Goal: Check status

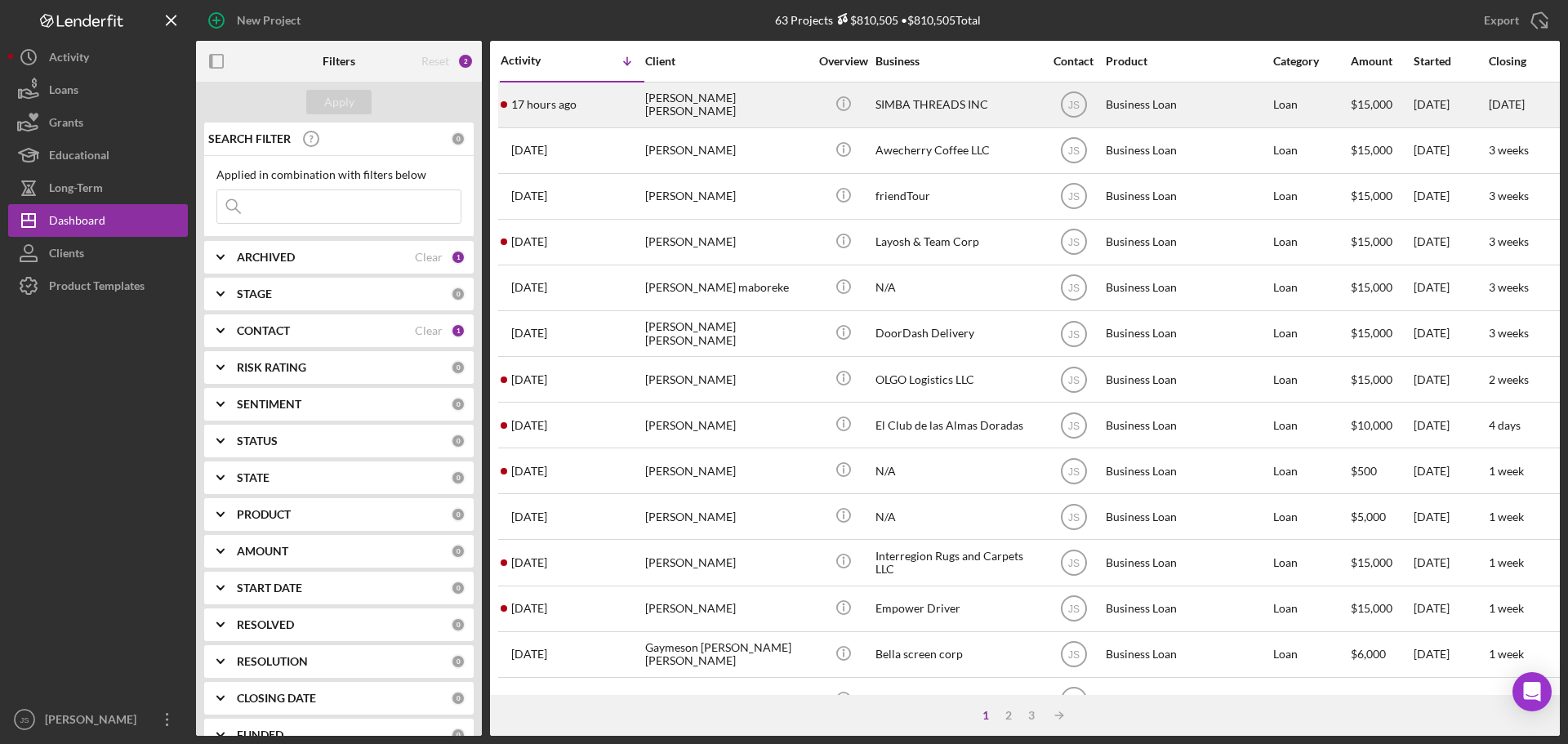
click at [735, 104] on div "[PERSON_NAME] [PERSON_NAME]" at bounding box center [726, 104] width 163 height 44
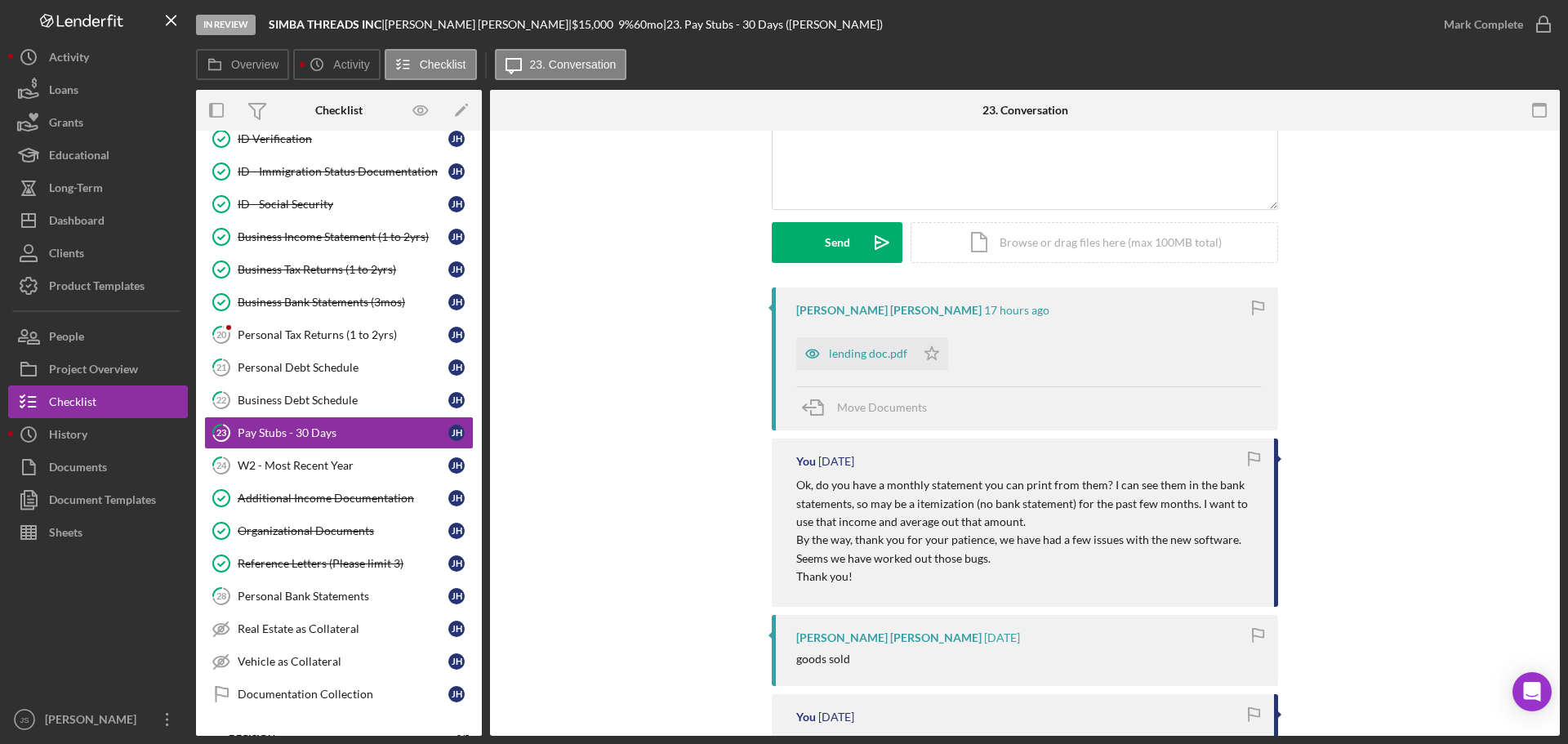
scroll to position [81, 0]
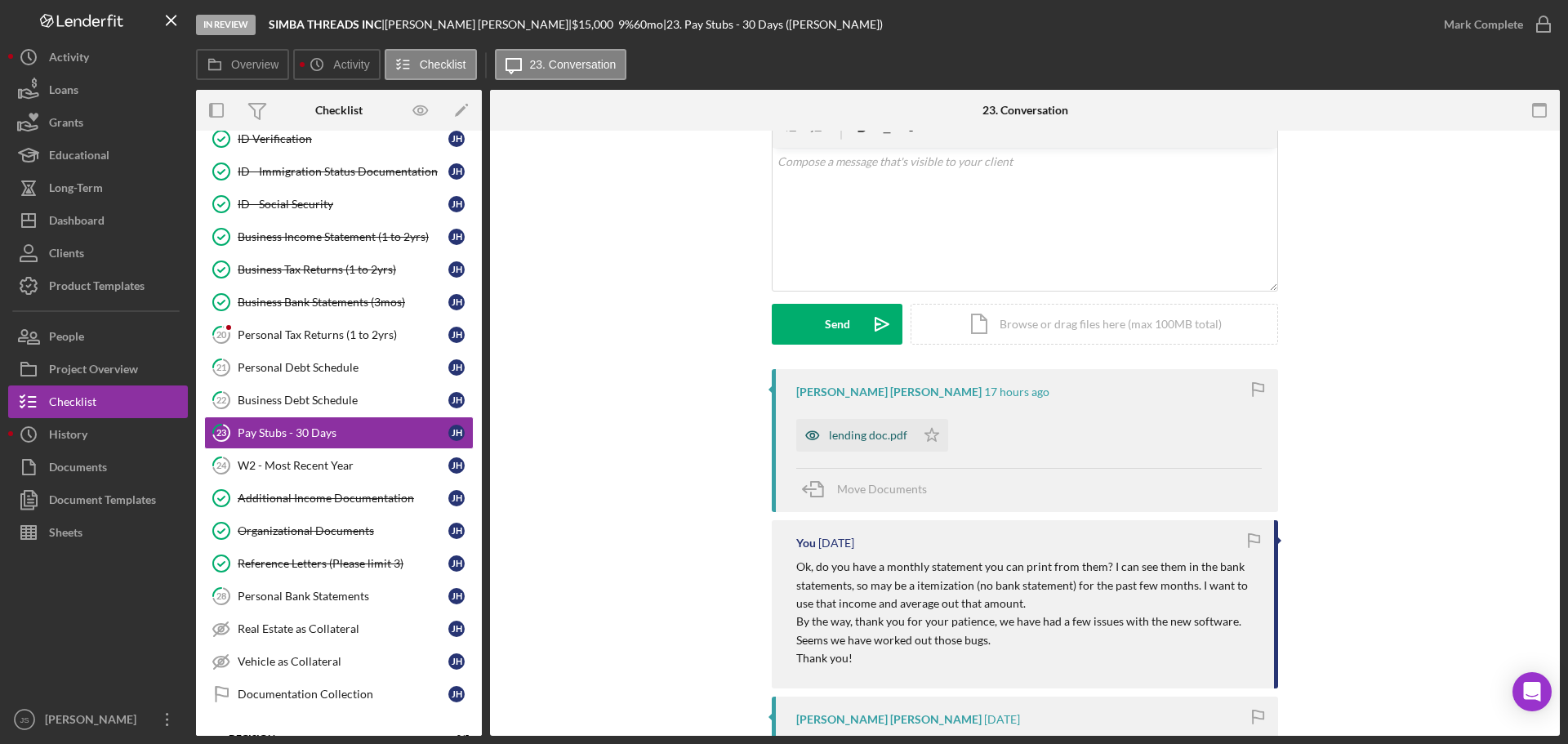
click at [873, 432] on div "lending doc.pdf" at bounding box center [868, 435] width 78 height 14
